Goal: Task Accomplishment & Management: Use online tool/utility

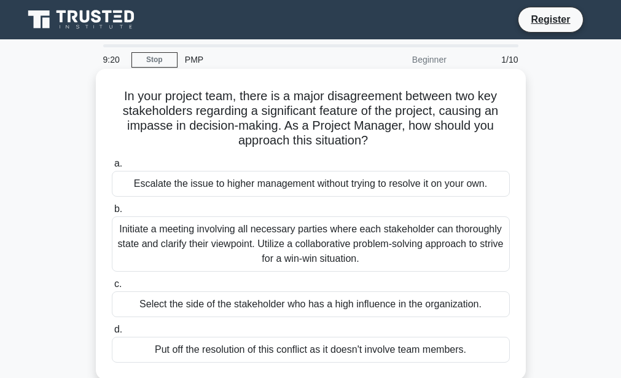
click at [519, 165] on div "In your project team, there is a major disagreement between two key stakeholder…" at bounding box center [311, 224] width 420 height 301
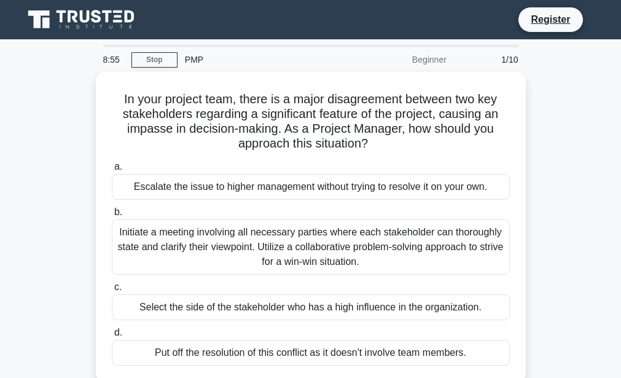
click at [538, 203] on div "In your project team, there is a major disagreement between two key stakeholder…" at bounding box center [311, 235] width 590 height 326
click at [513, 65] on div "1/10" at bounding box center [490, 59] width 72 height 25
click at [451, 58] on div "Beginner" at bounding box center [401, 59] width 108 height 25
click at [194, 61] on div "PMP" at bounding box center [262, 59] width 169 height 25
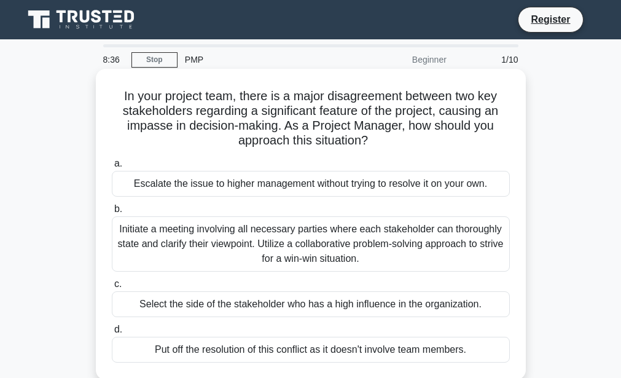
click at [158, 177] on div "Escalate the issue to higher management without trying to resolve it on your ow…" at bounding box center [311, 184] width 398 height 26
click at [112, 168] on input "a. Escalate the issue to higher management without trying to resolve it on your…" at bounding box center [112, 164] width 0 height 8
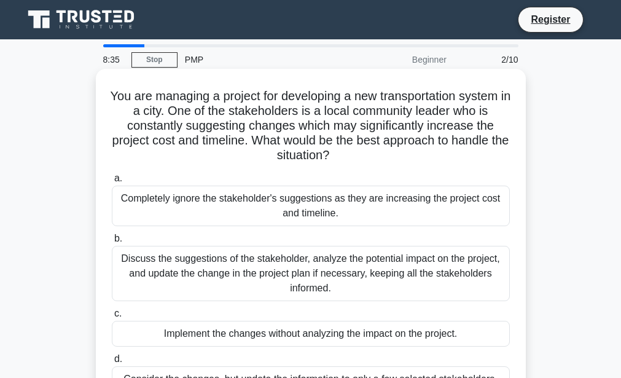
click at [165, 190] on div "Completely ignore the stakeholder's suggestions as they are increasing the proj…" at bounding box center [311, 206] width 398 height 41
click at [112, 183] on input "a. Completely ignore the stakeholder's suggestions as they are increasing the p…" at bounding box center [112, 179] width 0 height 8
